Goal: Task Accomplishment & Management: Use online tool/utility

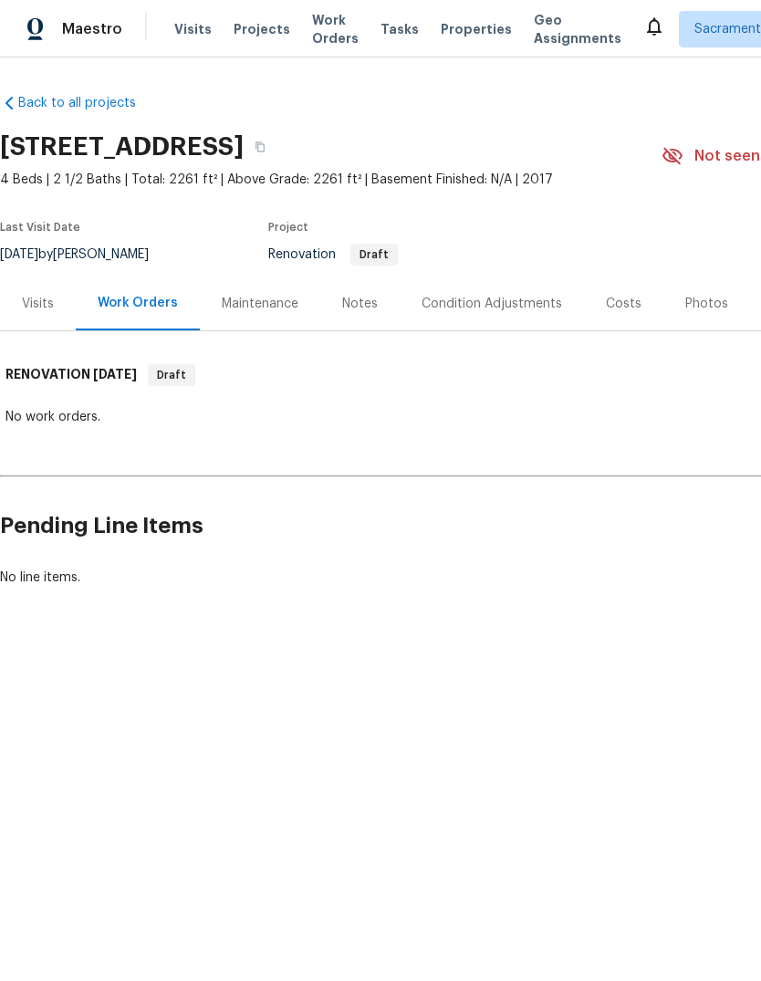
click at [512, 297] on div "Condition Adjustments" at bounding box center [492, 304] width 141 height 18
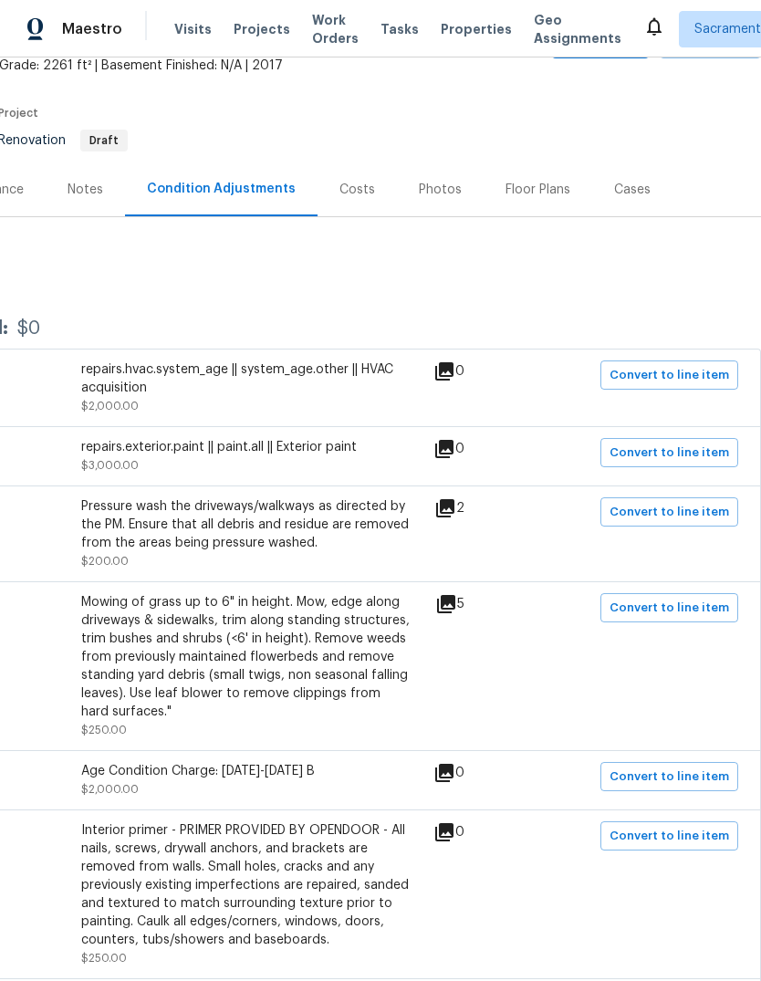
scroll to position [113, 270]
click at [683, 612] on span "Convert to line item" at bounding box center [670, 609] width 120 height 21
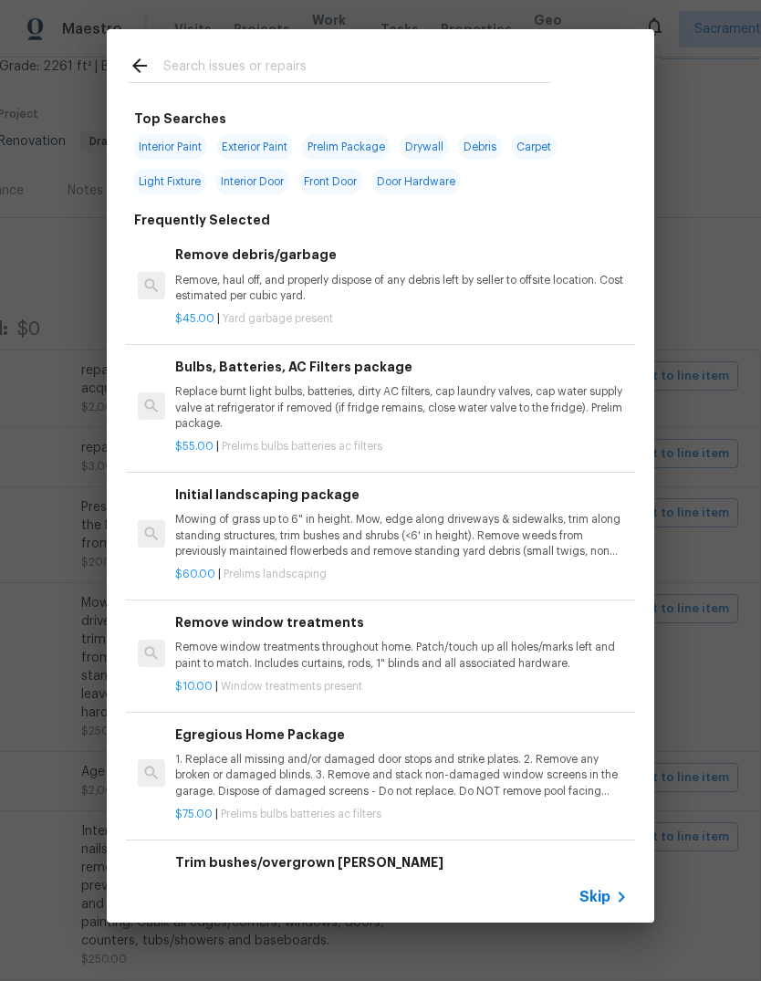
click at [614, 893] on icon at bounding box center [622, 897] width 22 height 22
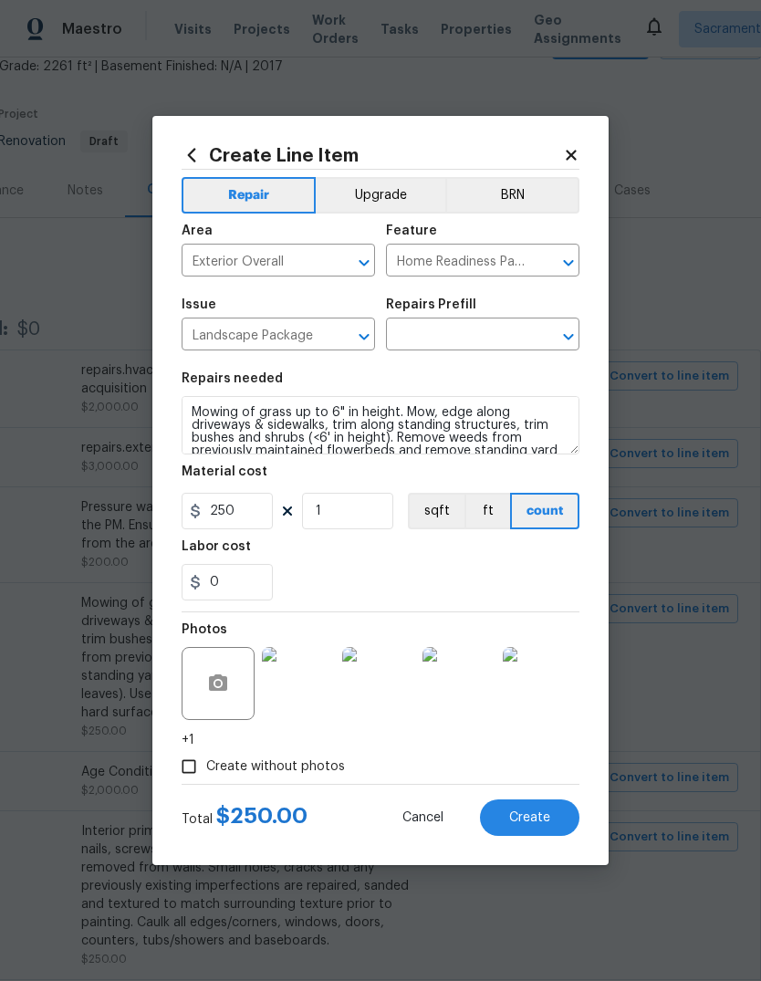
click at [504, 341] on input "text" at bounding box center [457, 336] width 142 height 28
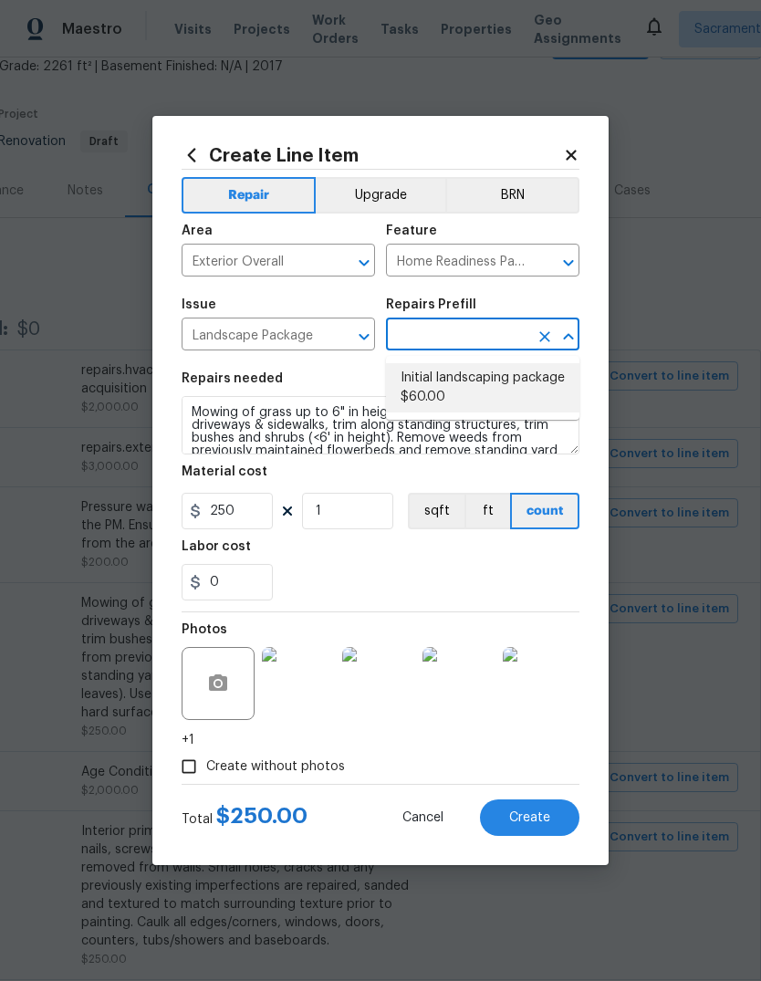
click at [478, 392] on li "Initial landscaping package $60.00" at bounding box center [482, 387] width 193 height 49
type input "Initial landscaping package $60.00"
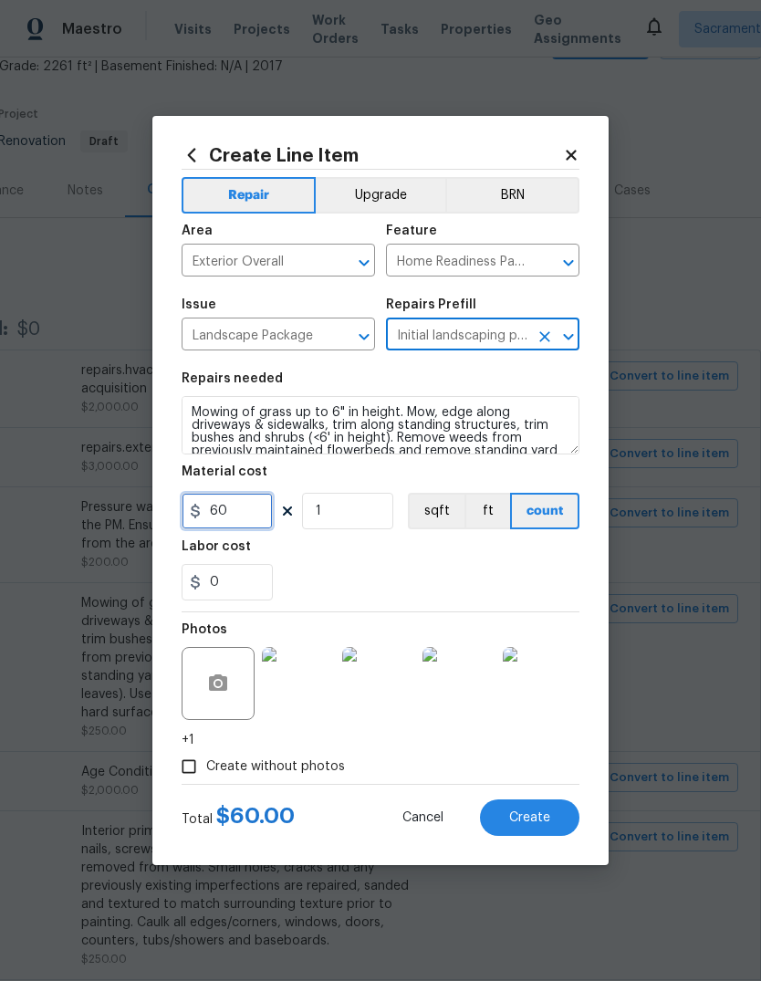
click at [247, 519] on input "60" at bounding box center [227, 511] width 91 height 37
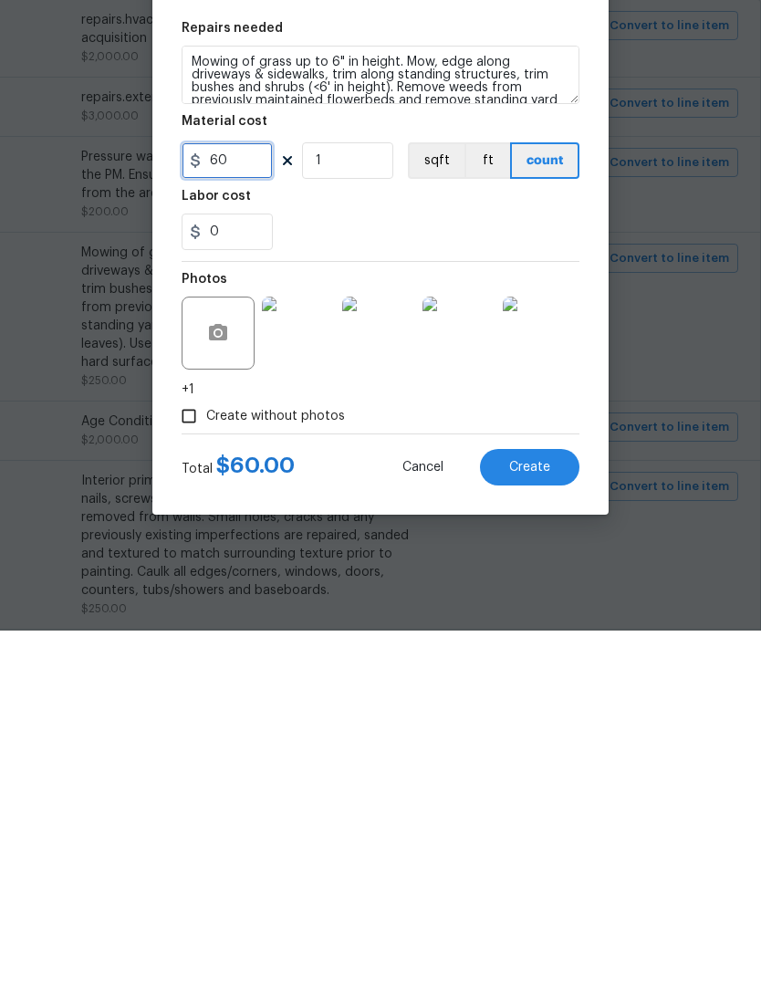
scroll to position [68, 0]
type input "60"
click at [551, 800] on button "Create" at bounding box center [529, 818] width 99 height 37
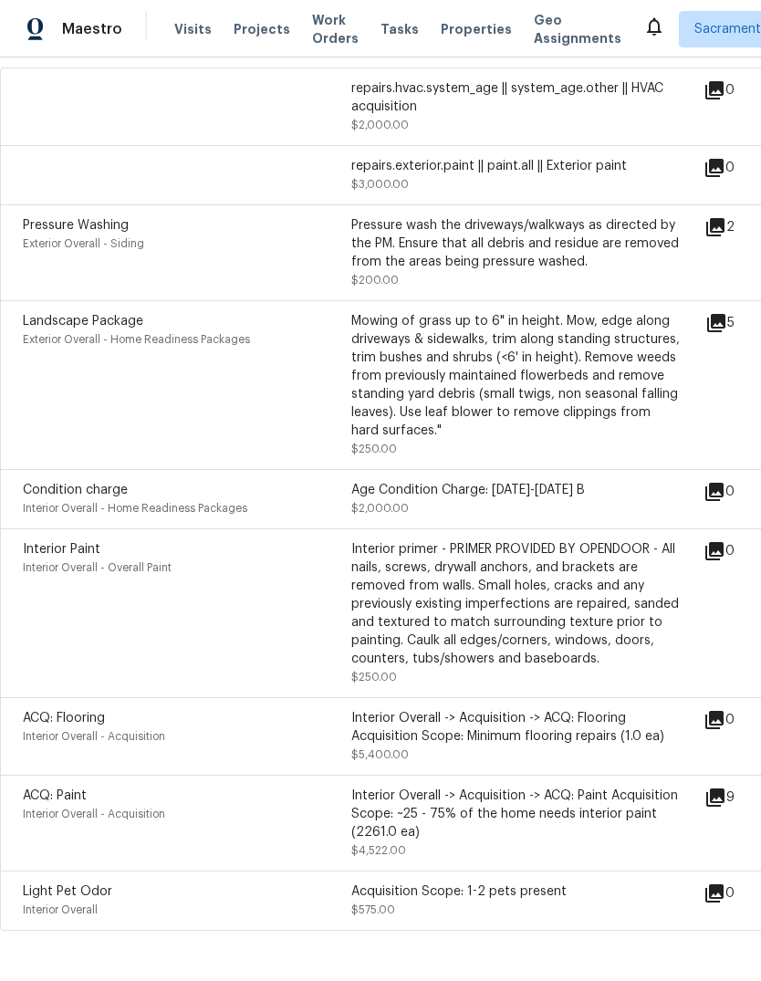
scroll to position [394, 0]
click at [725, 790] on icon at bounding box center [715, 799] width 18 height 18
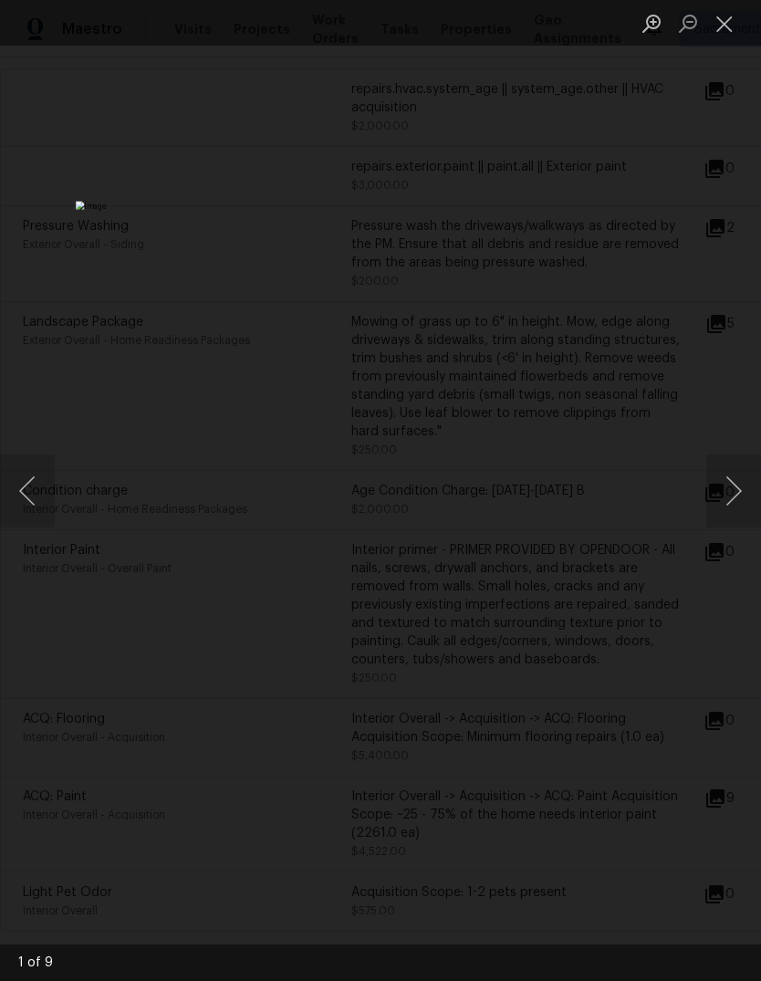
click at [721, 484] on button "Next image" at bounding box center [733, 491] width 55 height 73
click at [719, 497] on button "Next image" at bounding box center [733, 491] width 55 height 73
click at [725, 495] on button "Next image" at bounding box center [733, 491] width 55 height 73
click at [728, 496] on button "Next image" at bounding box center [733, 491] width 55 height 73
click at [716, 16] on button "Close lightbox" at bounding box center [724, 23] width 37 height 32
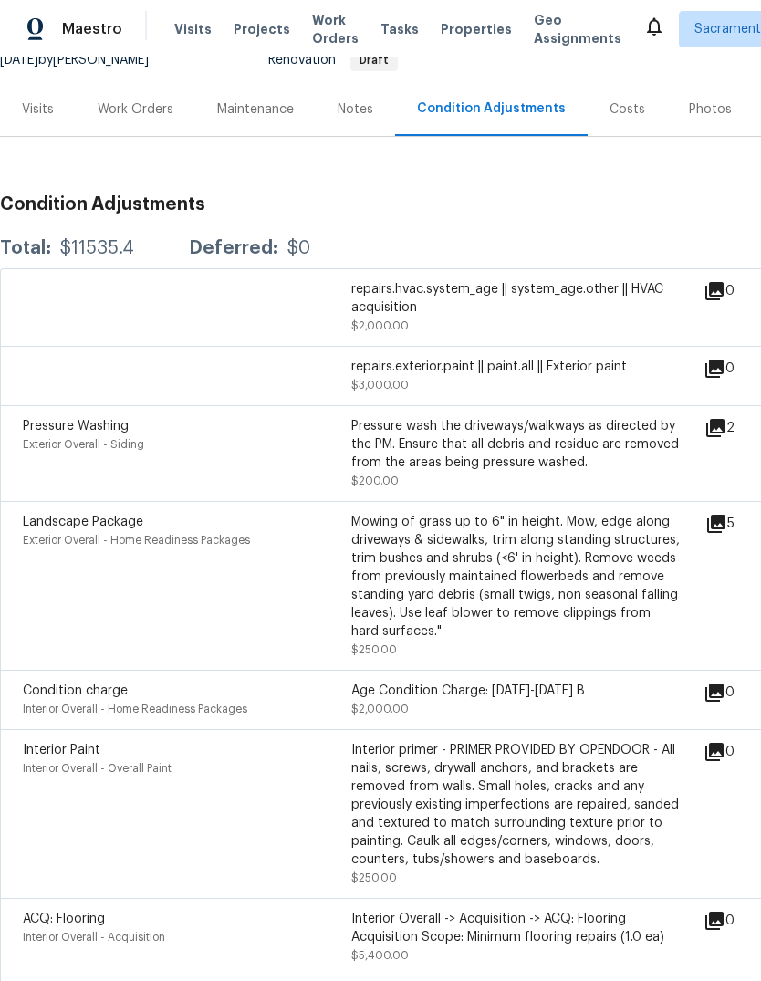
scroll to position [193, 0]
click at [724, 420] on icon at bounding box center [715, 429] width 18 height 18
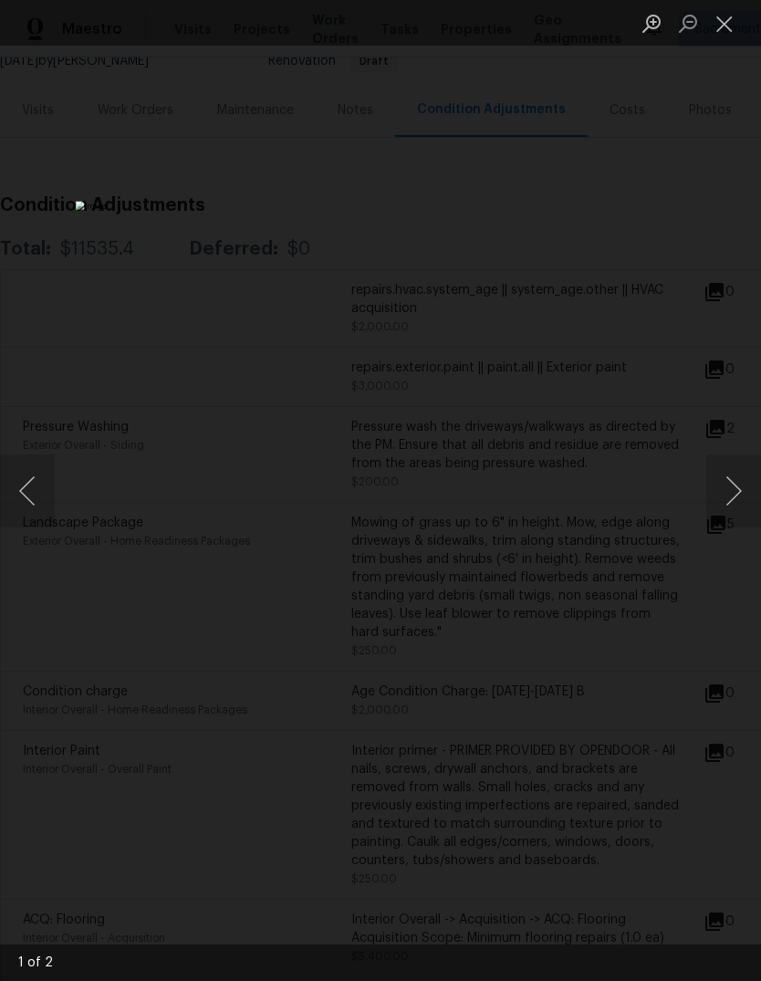
click at [728, 483] on button "Next image" at bounding box center [733, 491] width 55 height 73
click at [716, 28] on button "Close lightbox" at bounding box center [724, 23] width 37 height 32
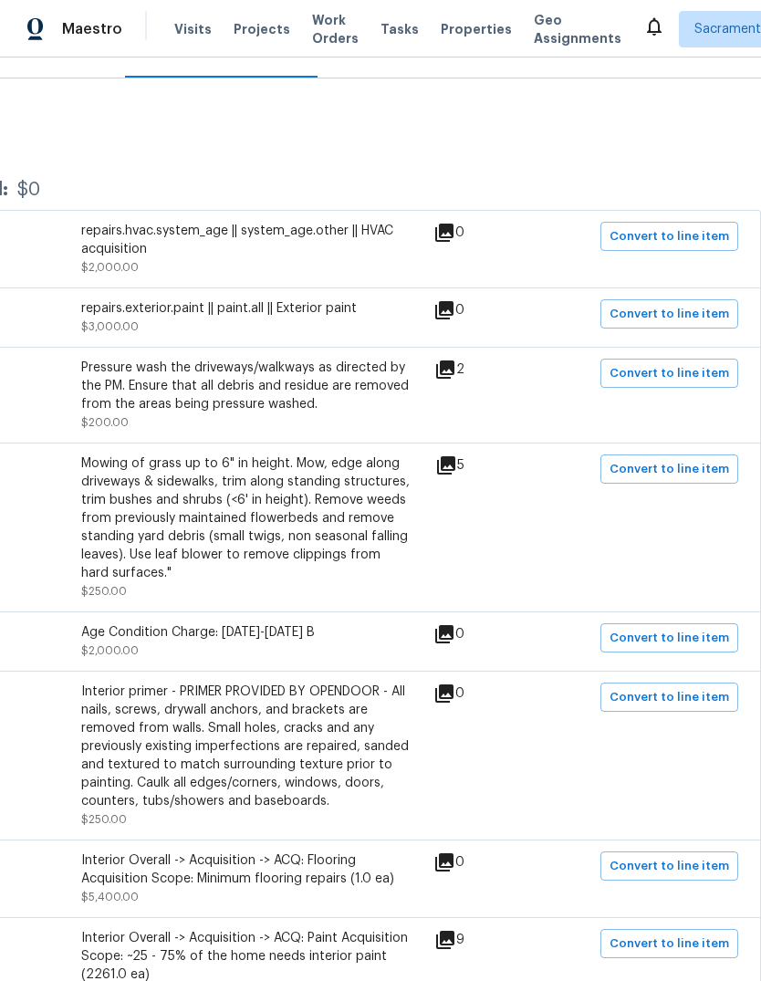
scroll to position [252, 270]
click at [672, 364] on span "Convert to line item" at bounding box center [670, 374] width 120 height 21
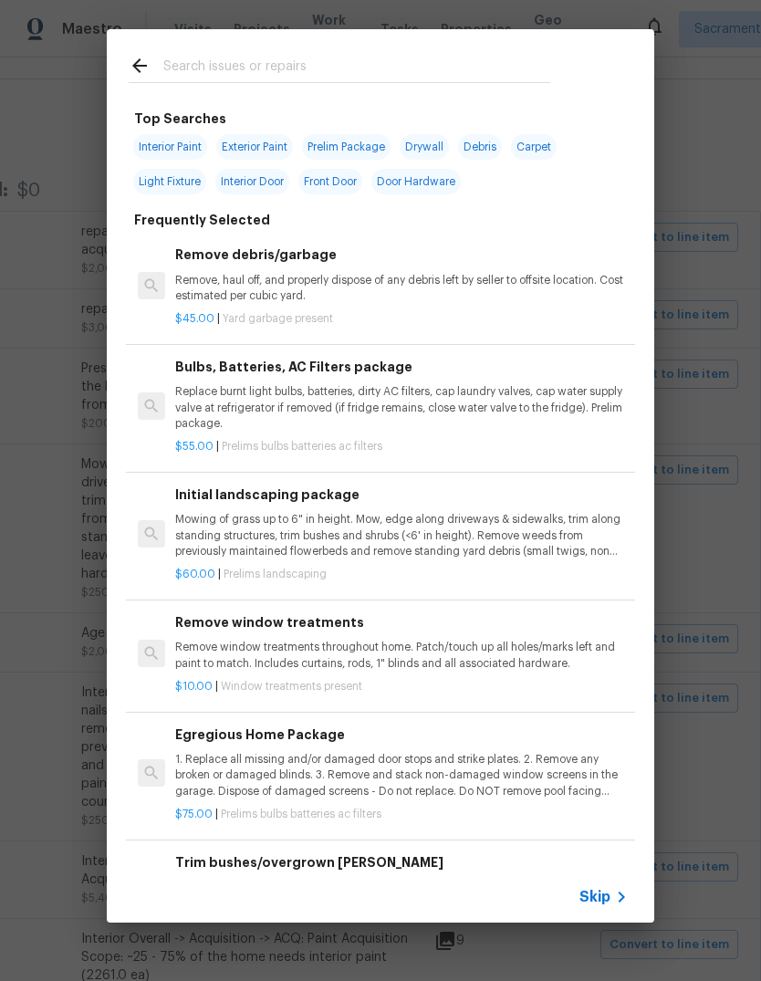
click at [608, 887] on div "Skip" at bounding box center [606, 897] width 53 height 22
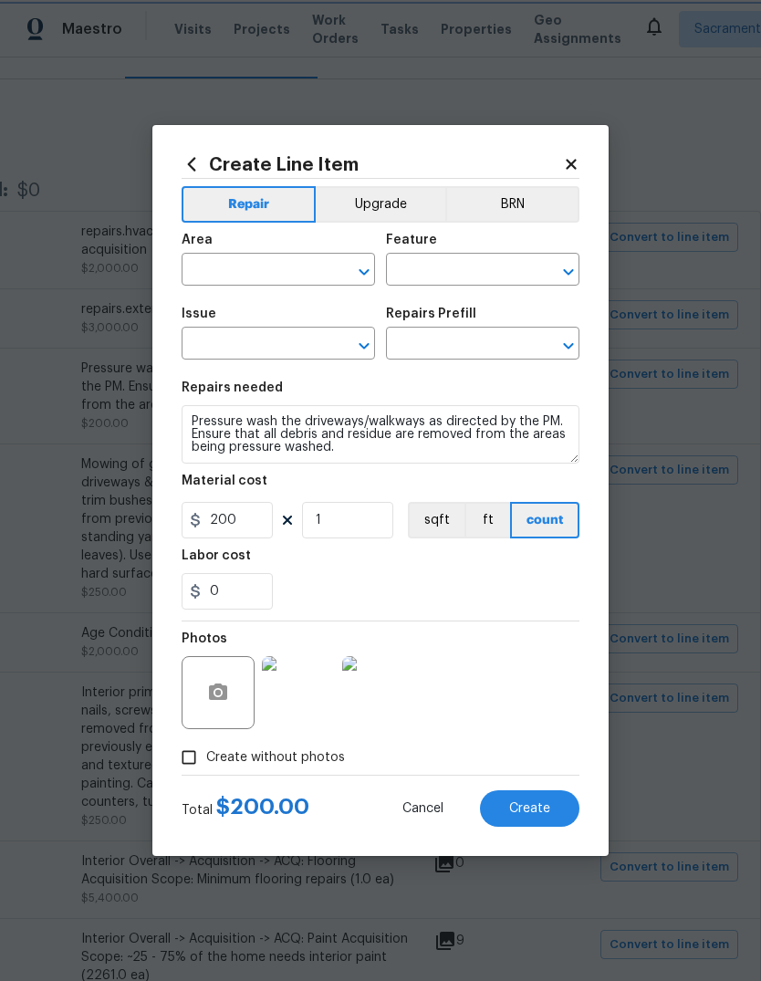
type input "Exterior Overall"
type input "Siding"
type input "Pressure Washing"
click at [464, 342] on input "text" at bounding box center [457, 345] width 142 height 28
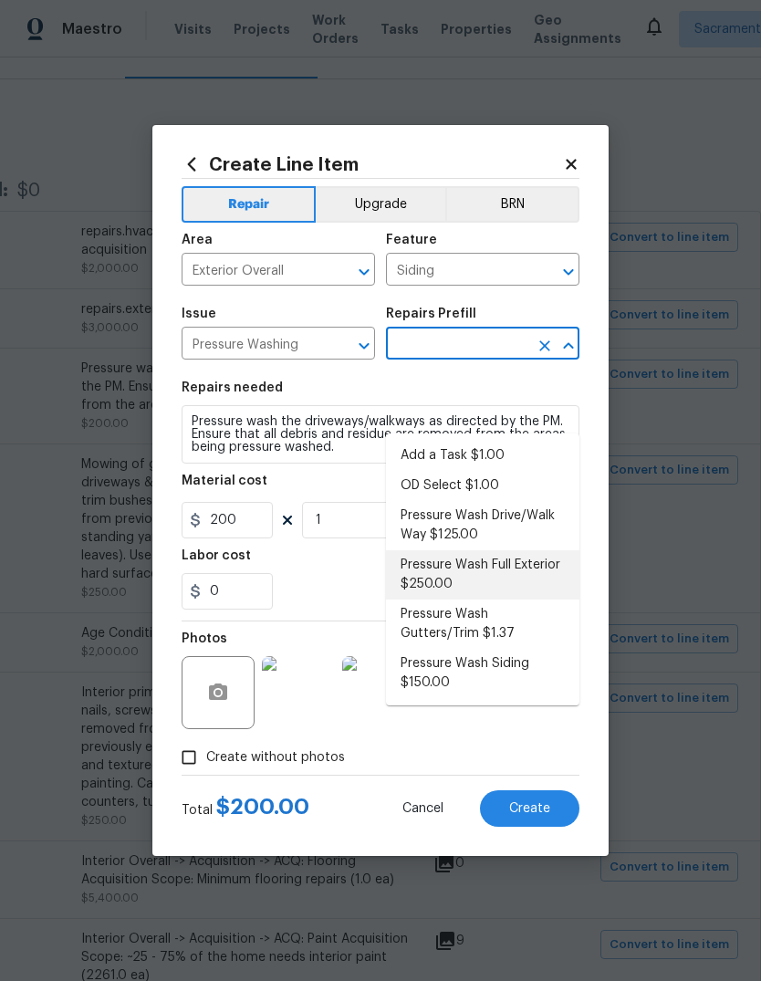
click at [507, 550] on li "Pressure Wash Full Exterior $250.00" at bounding box center [482, 574] width 193 height 49
type input "Pressure Wash Full Exterior $250.00"
type textarea "Pressure wash the House, Flatwork, Deck and Garage interior."
type input "Pressure Wash Full Exterior $250.00"
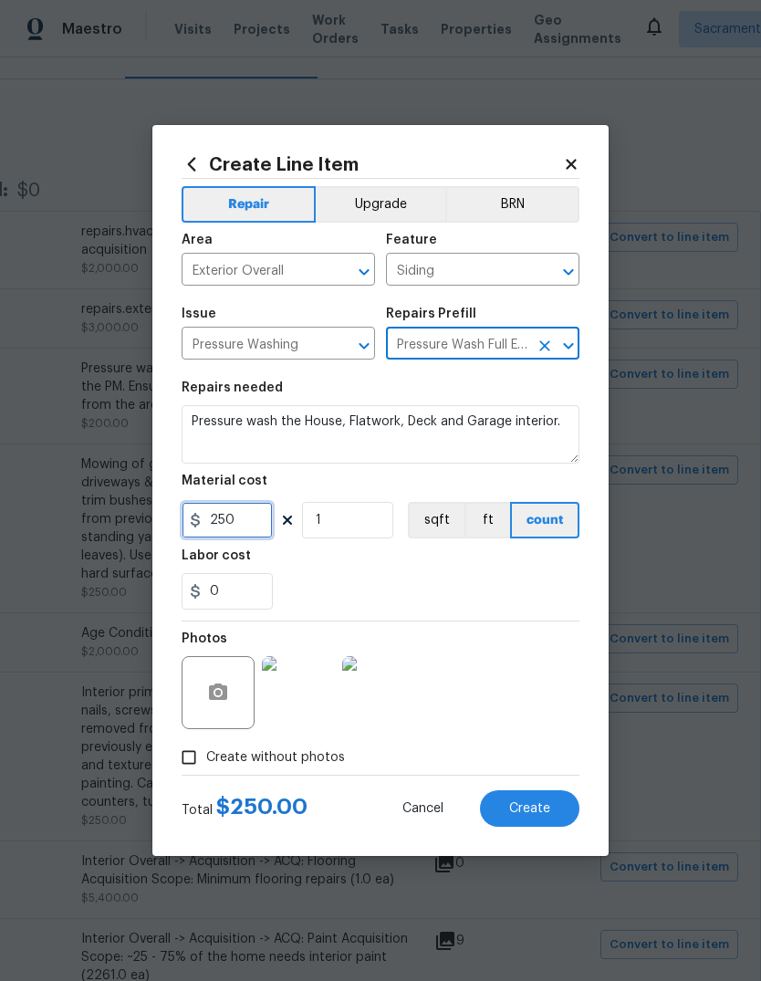
click at [248, 524] on input "250" at bounding box center [227, 520] width 91 height 37
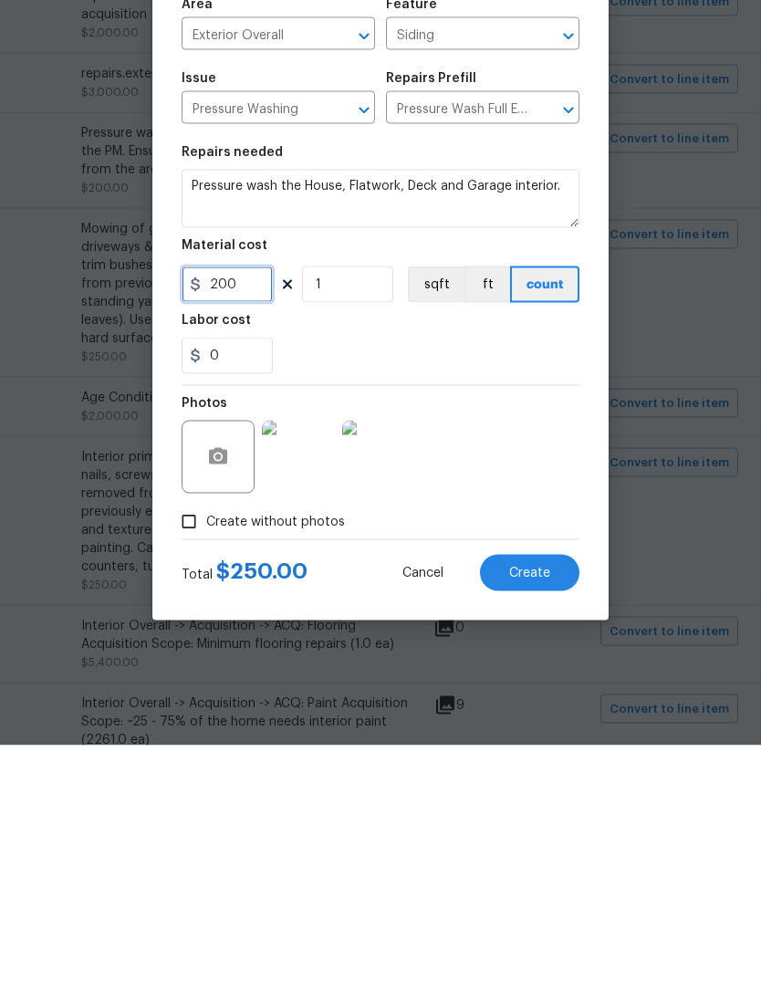
type input "200"
click at [537, 790] on button "Create" at bounding box center [529, 808] width 99 height 37
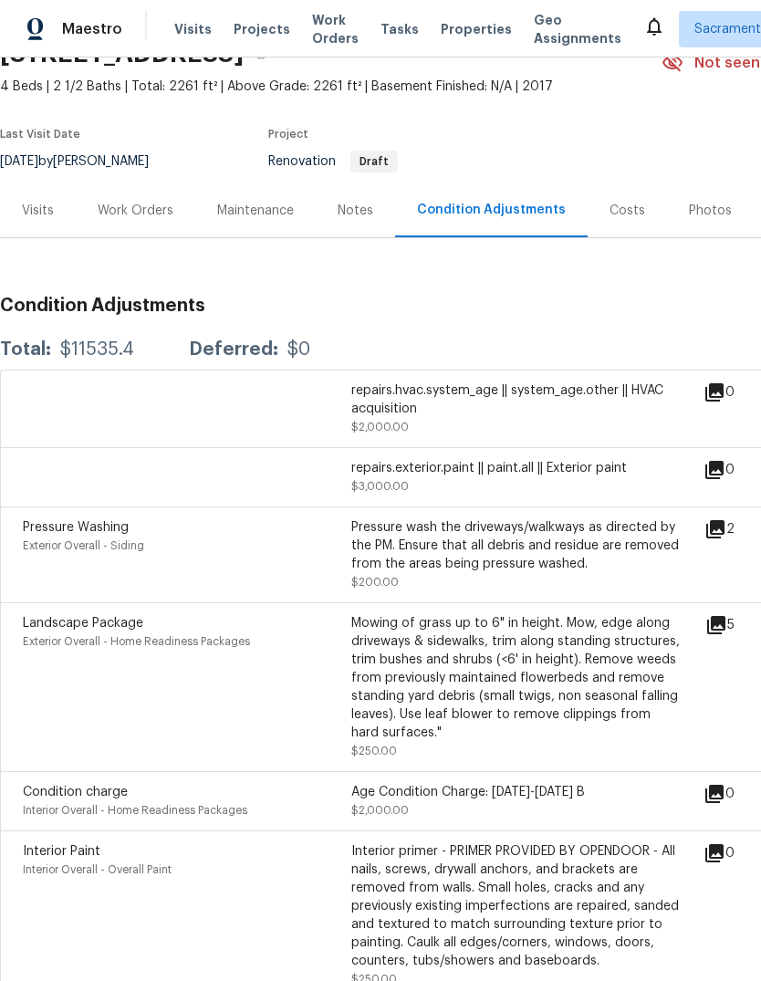
scroll to position [95, 0]
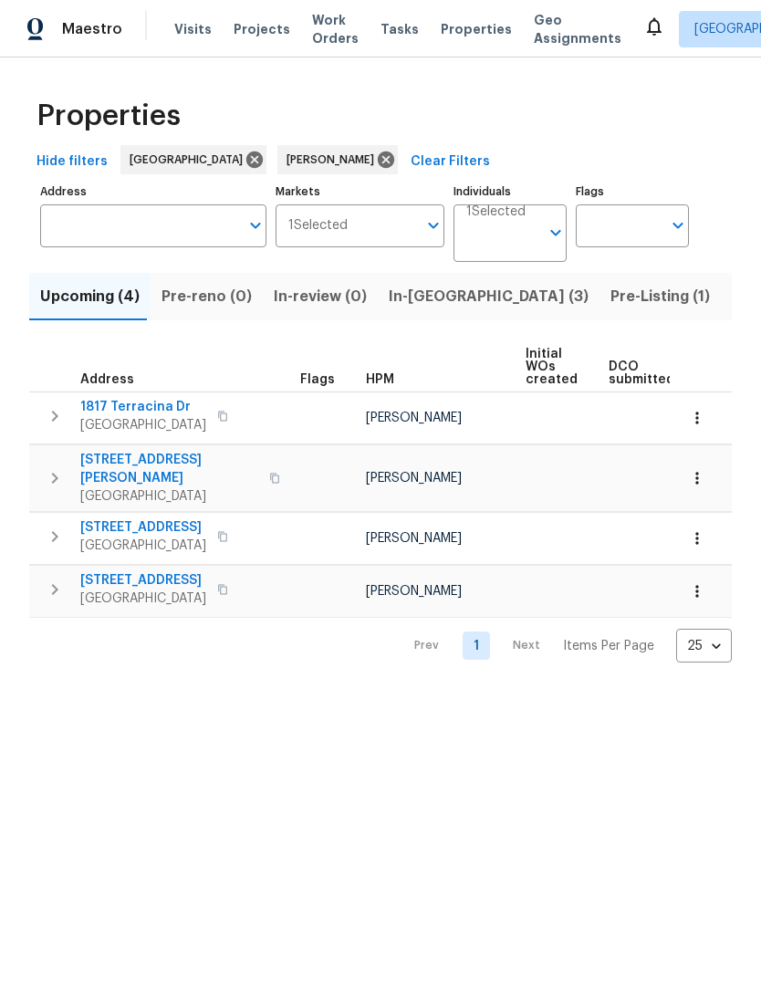
click at [732, 291] on span "Listed (11)" at bounding box center [768, 297] width 72 height 26
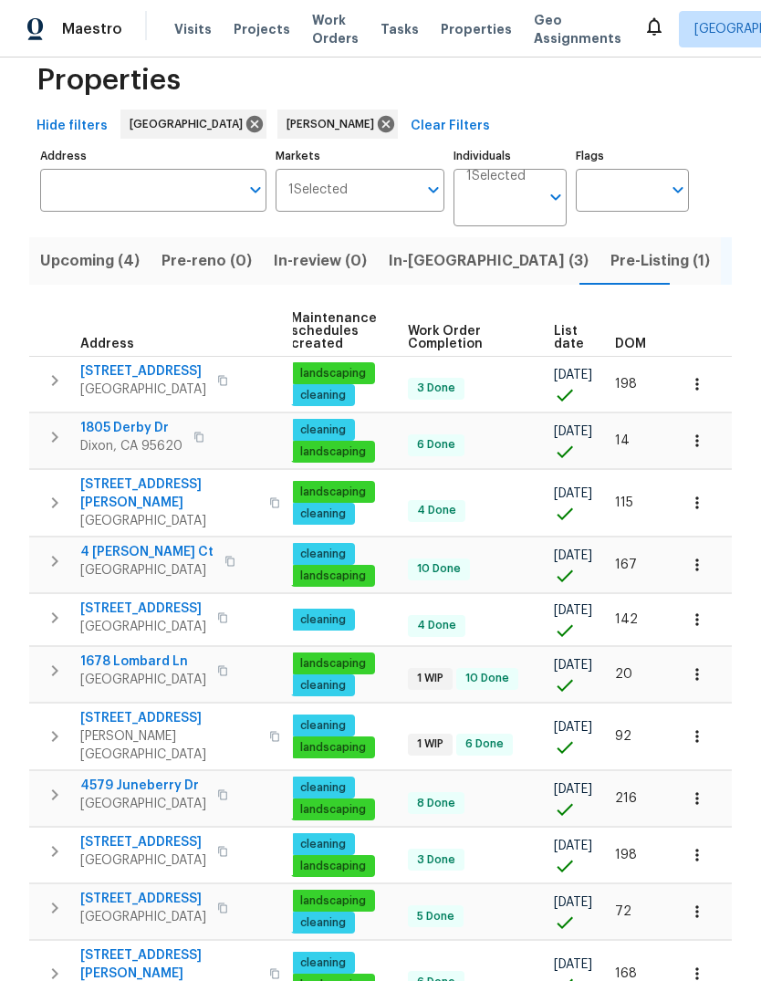
scroll to position [0, 266]
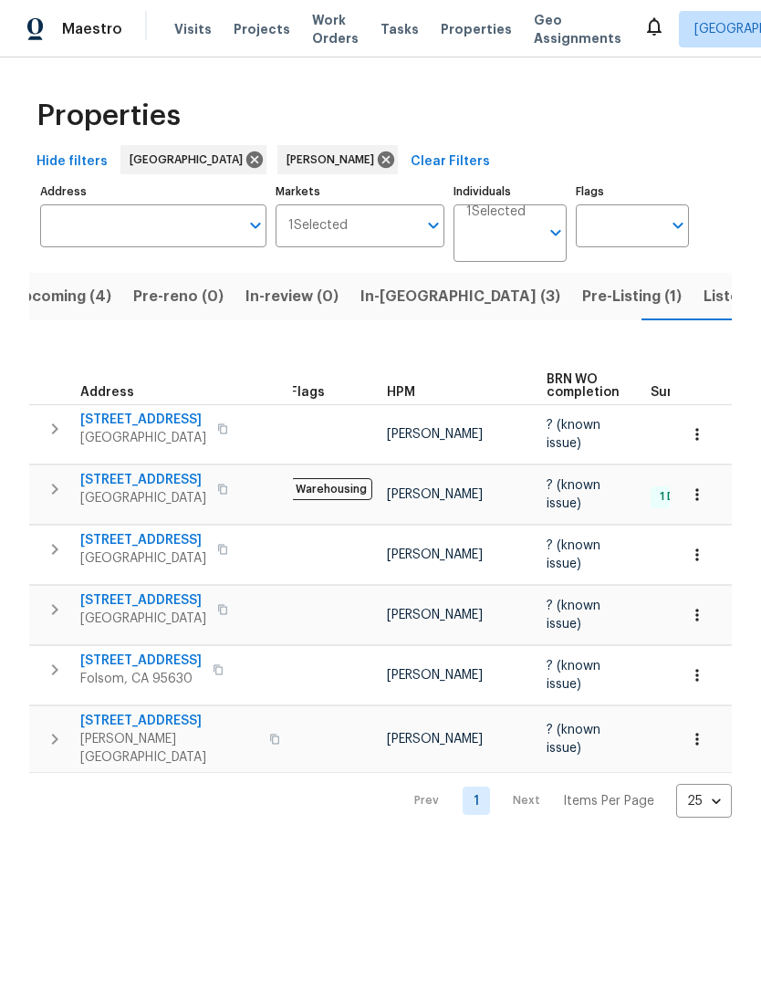
scroll to position [0, 5]
click at [93, 661] on span "121 N Grant Ln" at bounding box center [140, 661] width 121 height 18
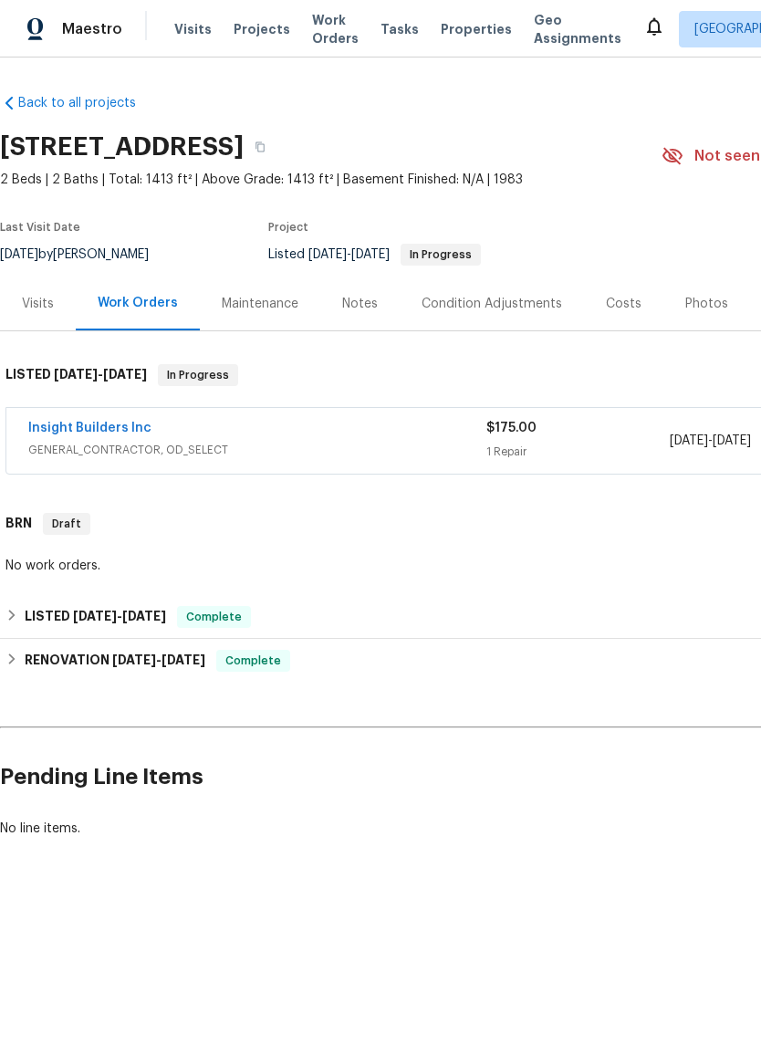
click at [613, 564] on div "No work orders." at bounding box center [515, 566] width 1020 height 18
click at [72, 433] on link "Insight Builders Inc" at bounding box center [89, 428] width 123 height 13
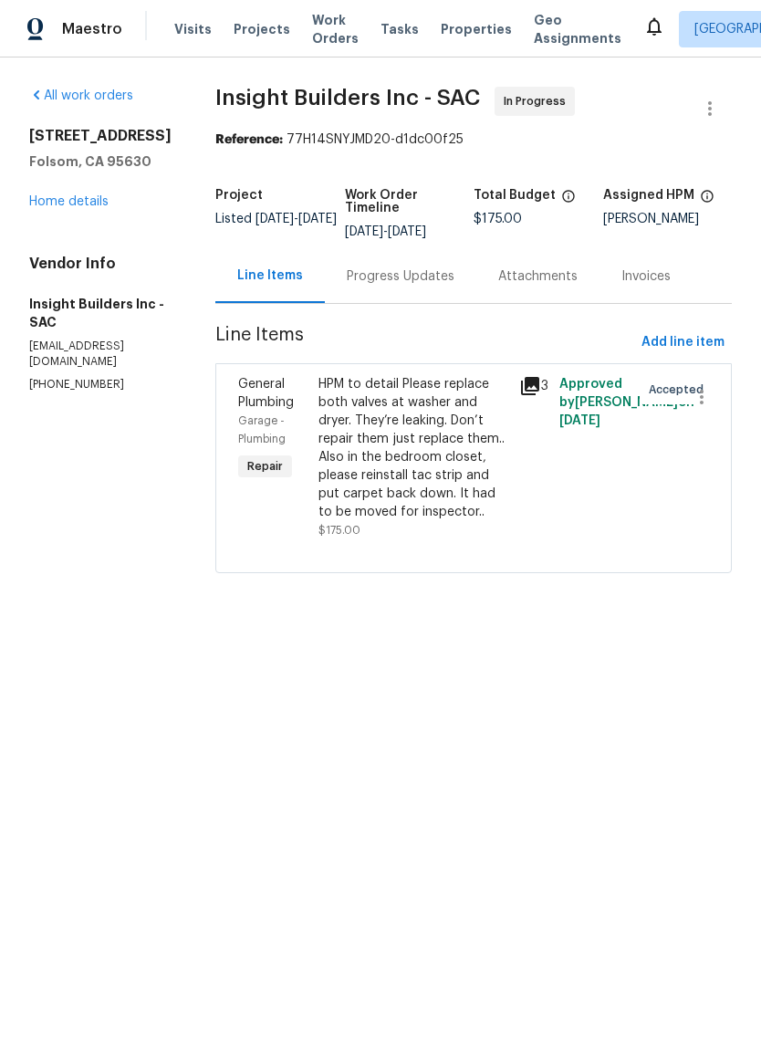
click at [445, 476] on div "HPM to detail Please replace both valves at washer and dryer. They’re leaking. …" at bounding box center [414, 448] width 190 height 146
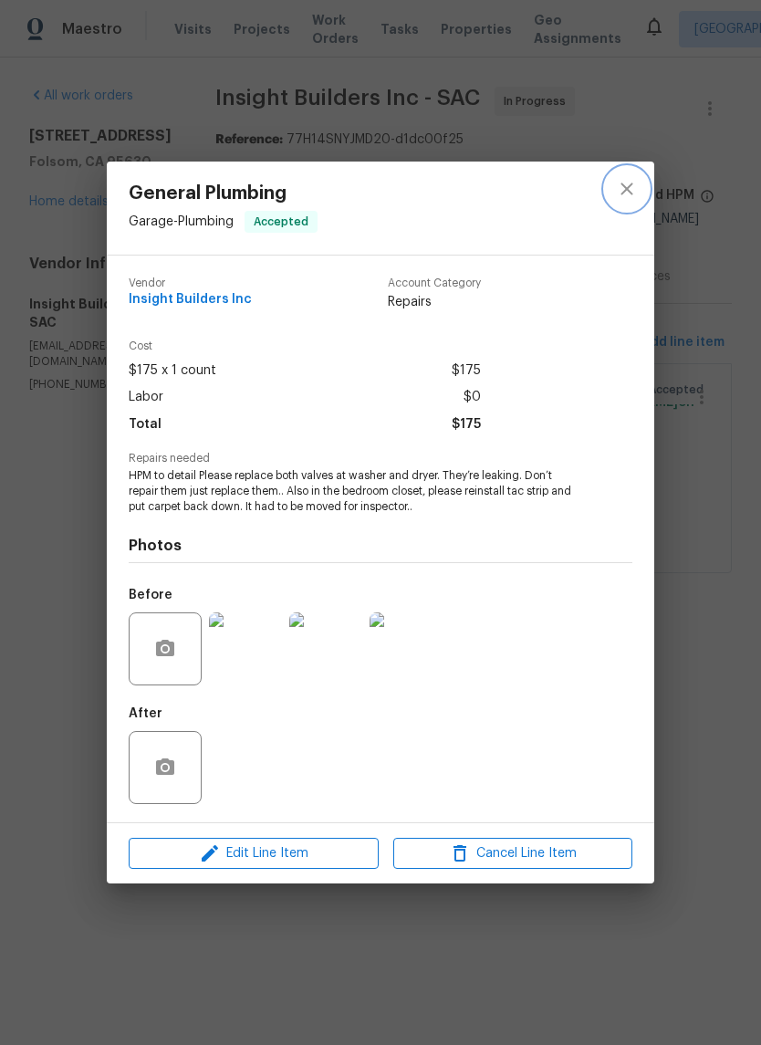
click at [637, 182] on icon "close" at bounding box center [627, 189] width 22 height 22
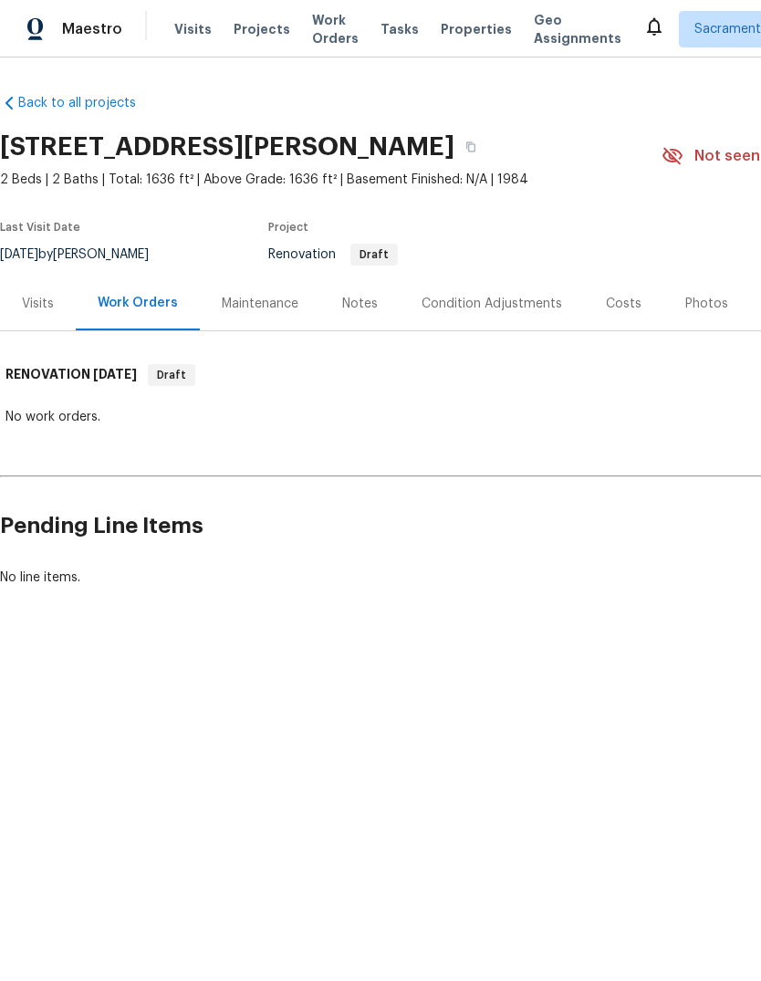
click at [535, 305] on div "Condition Adjustments" at bounding box center [492, 304] width 141 height 18
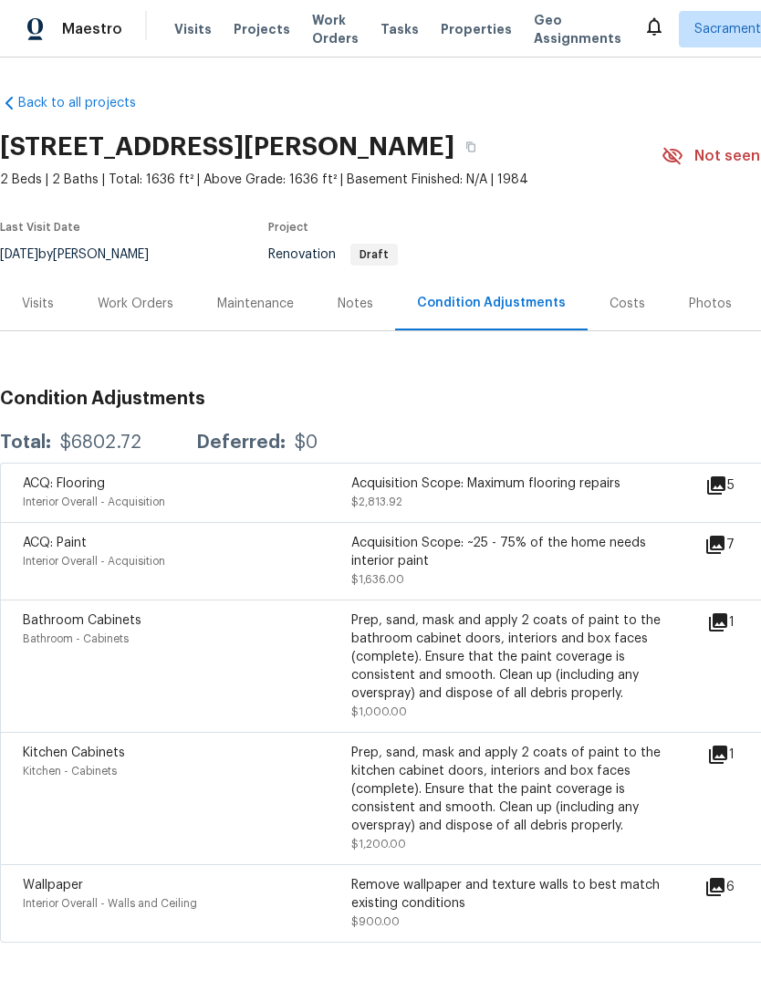
click at [727, 475] on icon at bounding box center [717, 486] width 22 height 22
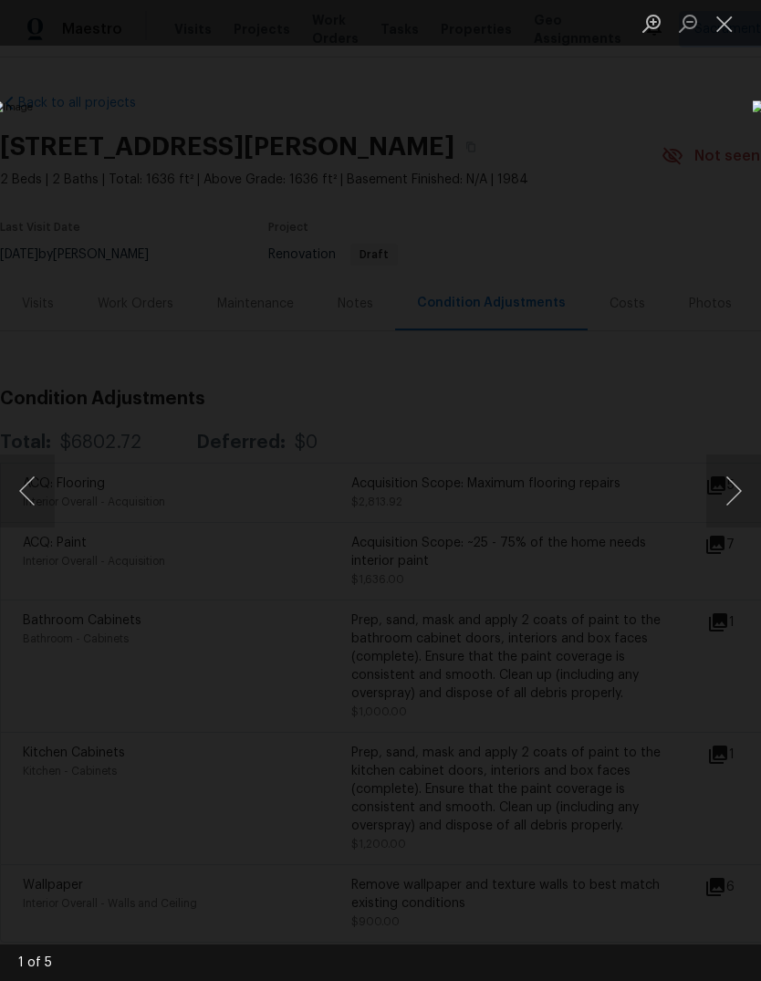
click at [732, 485] on button "Next image" at bounding box center [733, 491] width 55 height 73
click at [735, 489] on button "Next image" at bounding box center [733, 491] width 55 height 73
click at [729, 487] on button "Next image" at bounding box center [733, 491] width 55 height 73
click at [449, 540] on img "Lightbox" at bounding box center [294, 490] width 605 height 780
click at [691, 210] on div "Lightbox" at bounding box center [380, 490] width 761 height 981
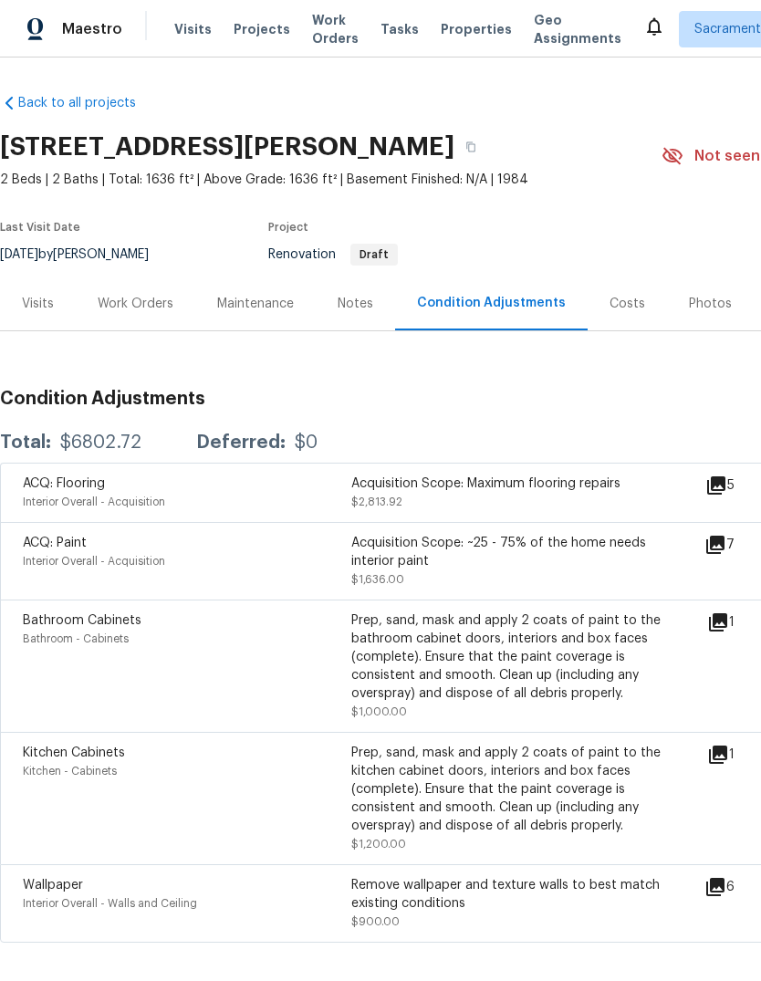
click at [725, 544] on icon at bounding box center [715, 545] width 18 height 18
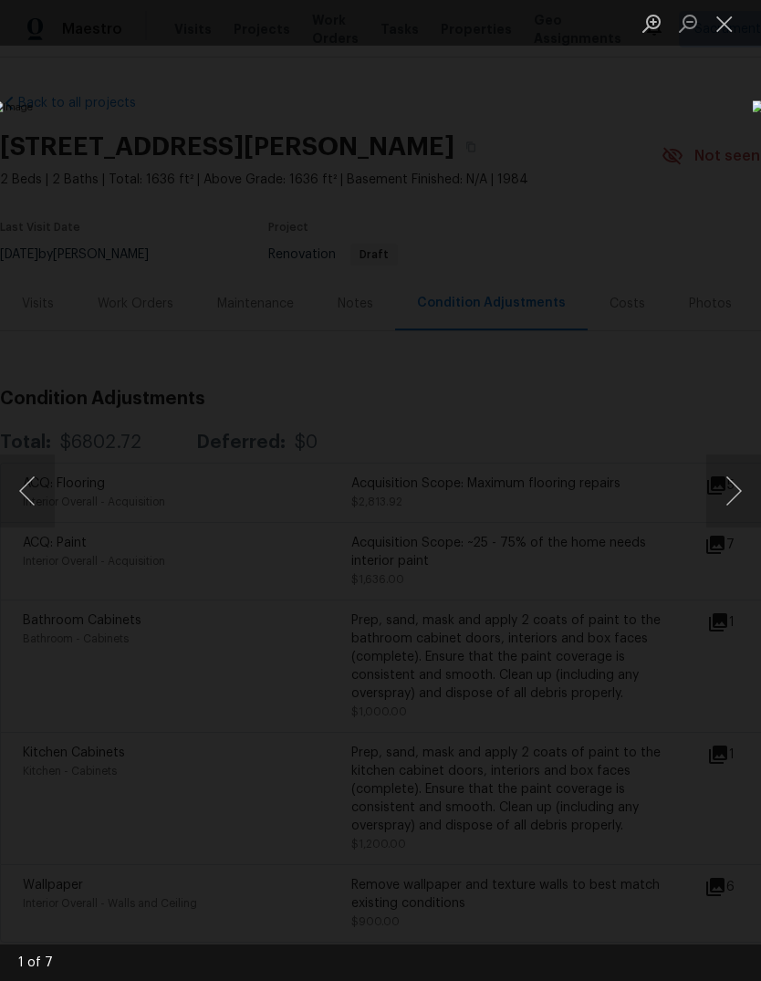
click at [710, 214] on div "Lightbox" at bounding box center [380, 490] width 761 height 981
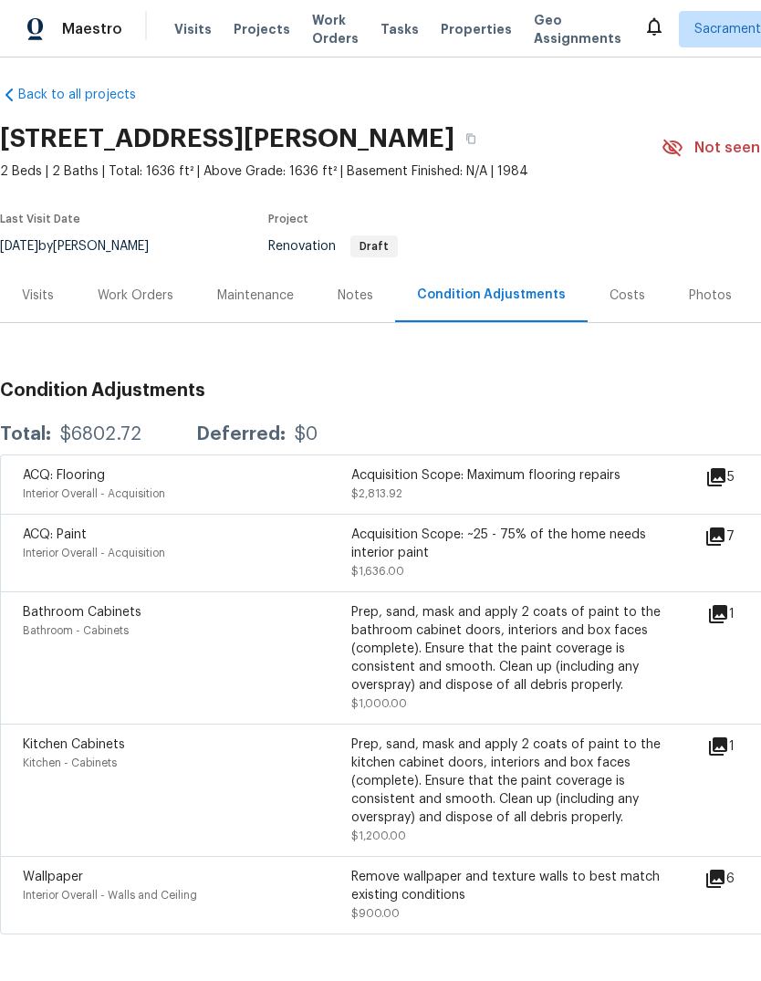
scroll to position [7, 0]
click at [725, 880] on icon at bounding box center [715, 880] width 18 height 18
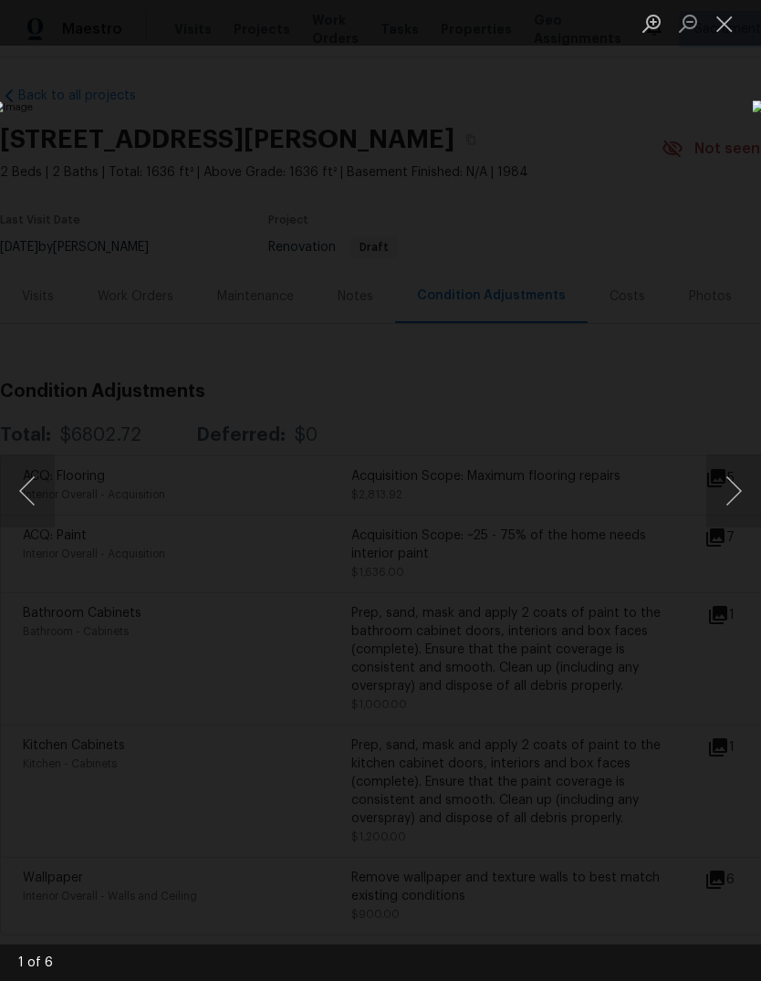
click at [727, 489] on button "Next image" at bounding box center [733, 491] width 55 height 73
click at [704, 225] on div "Lightbox" at bounding box center [380, 490] width 761 height 981
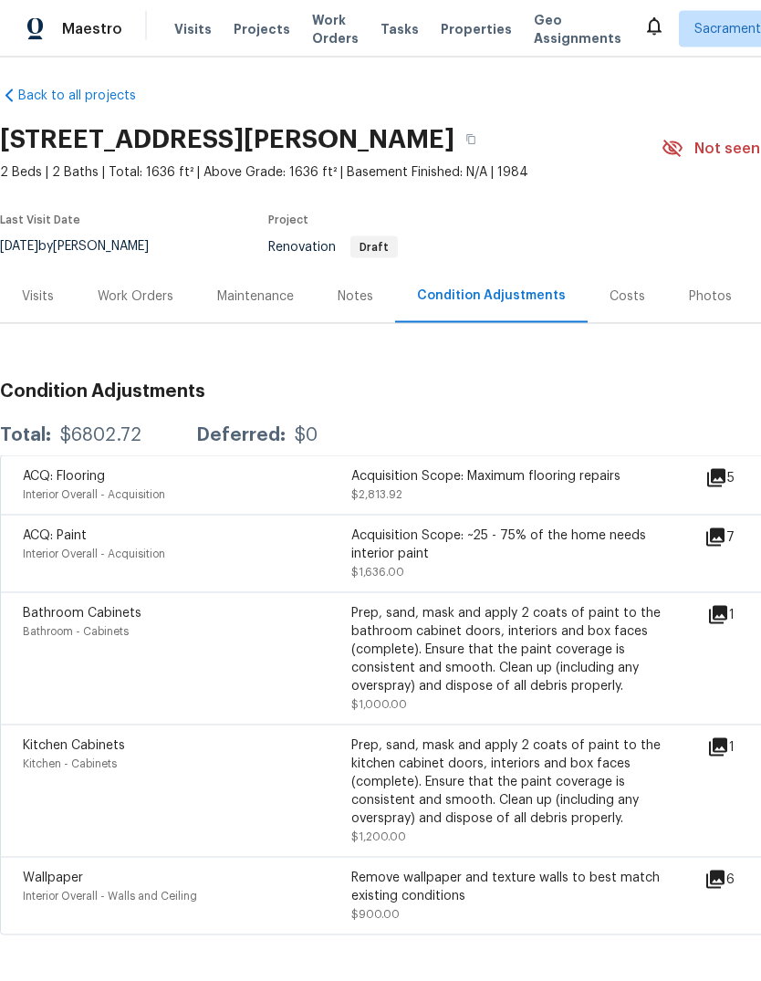
scroll to position [68, 0]
click at [729, 737] on icon at bounding box center [718, 748] width 22 height 22
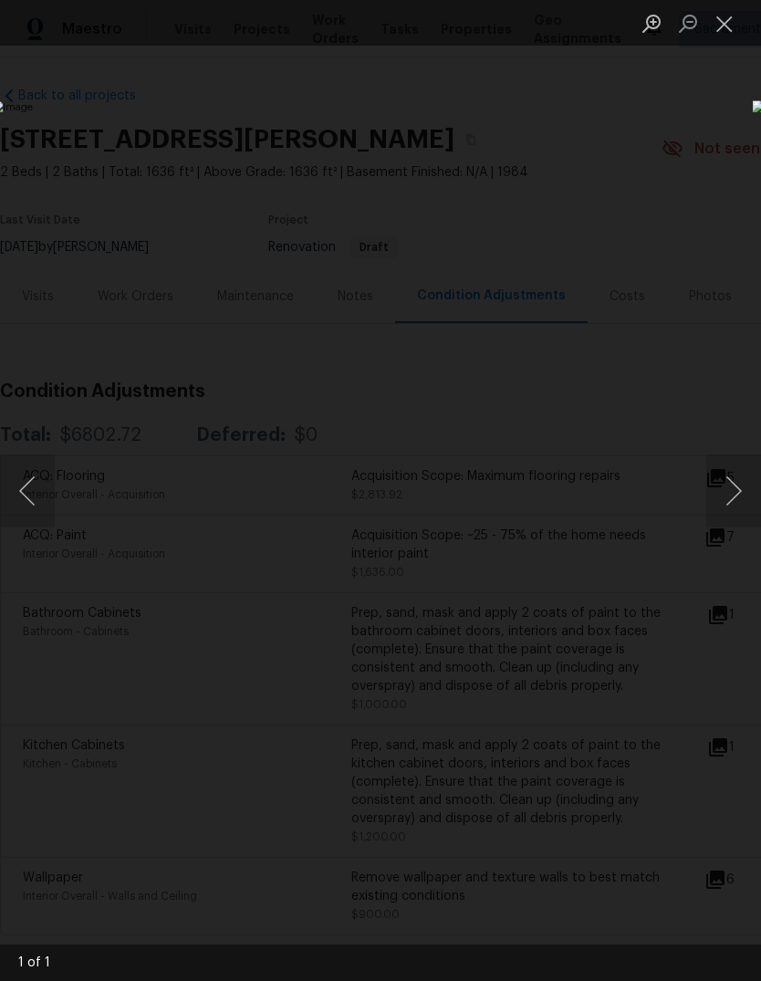
click at [731, 486] on button "Next image" at bounding box center [733, 491] width 55 height 73
click at [694, 217] on div "Lightbox" at bounding box center [380, 490] width 761 height 981
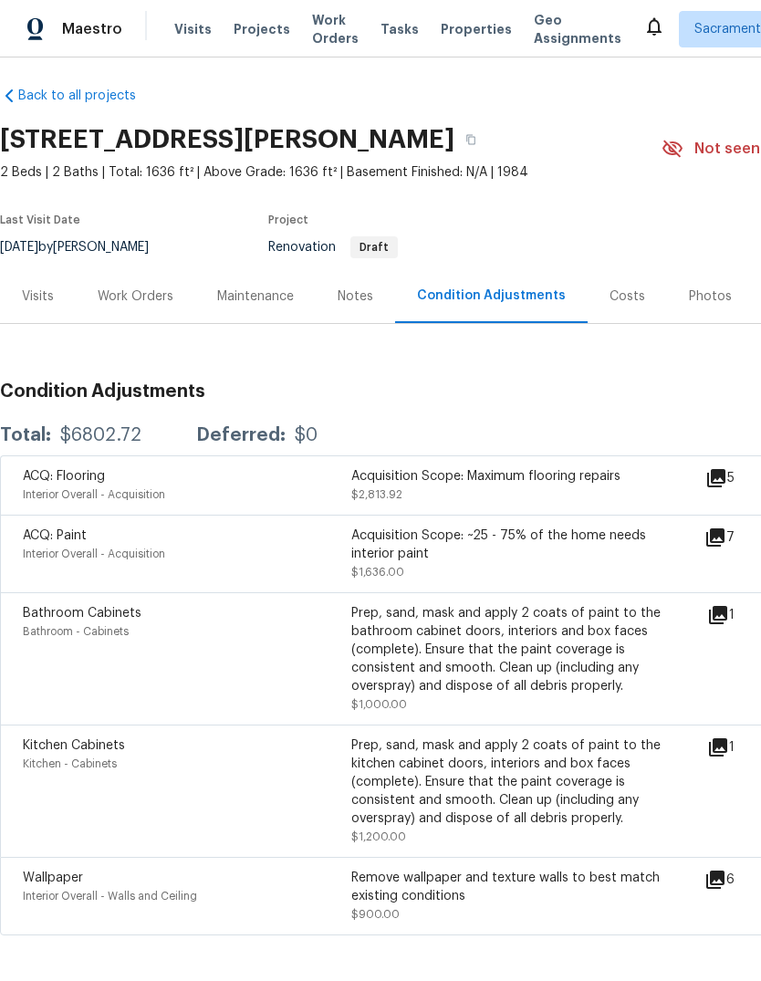
click at [725, 606] on icon at bounding box center [718, 615] width 18 height 18
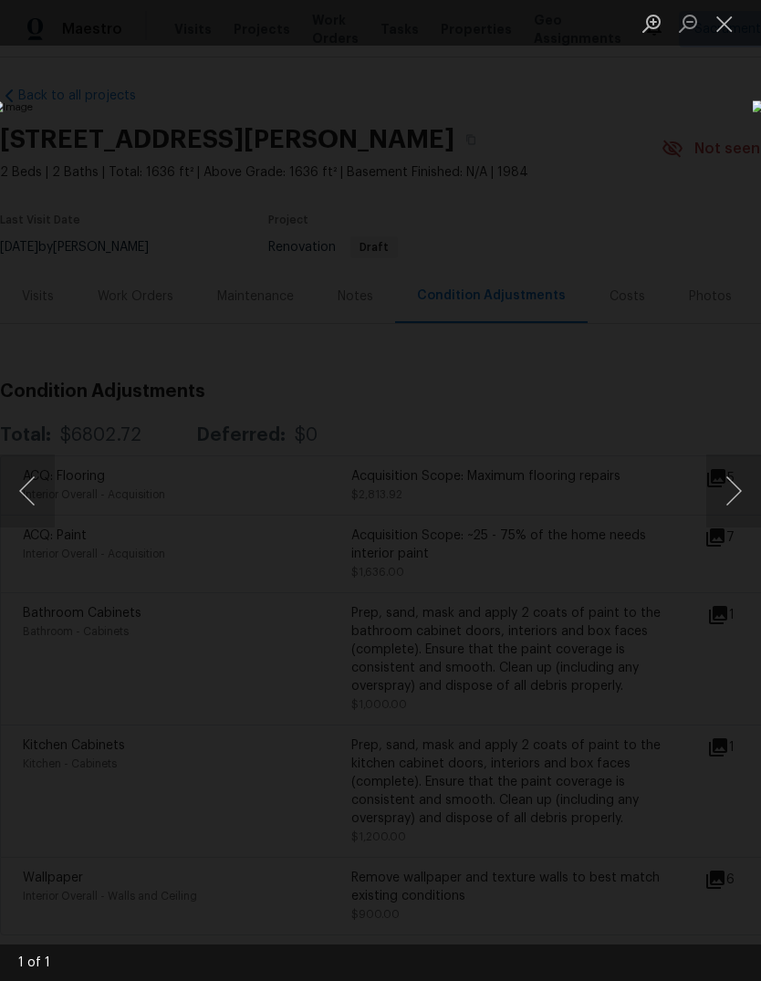
click at [727, 23] on button "Close lightbox" at bounding box center [724, 23] width 37 height 32
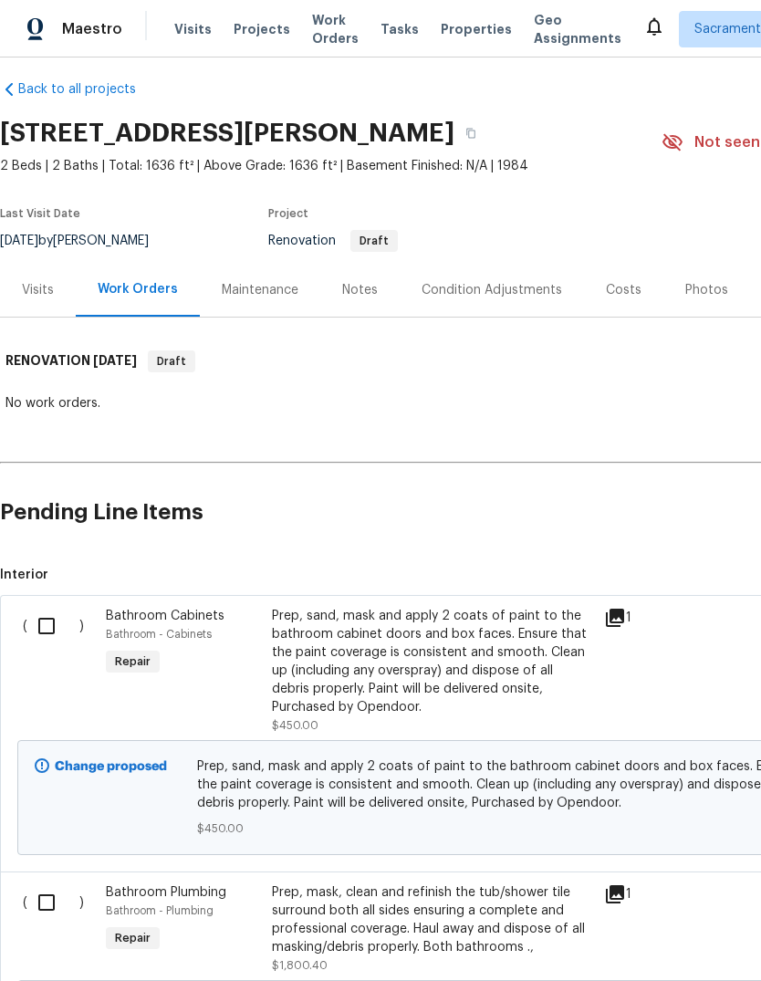
scroll to position [14, 0]
